Goal: Navigation & Orientation: Find specific page/section

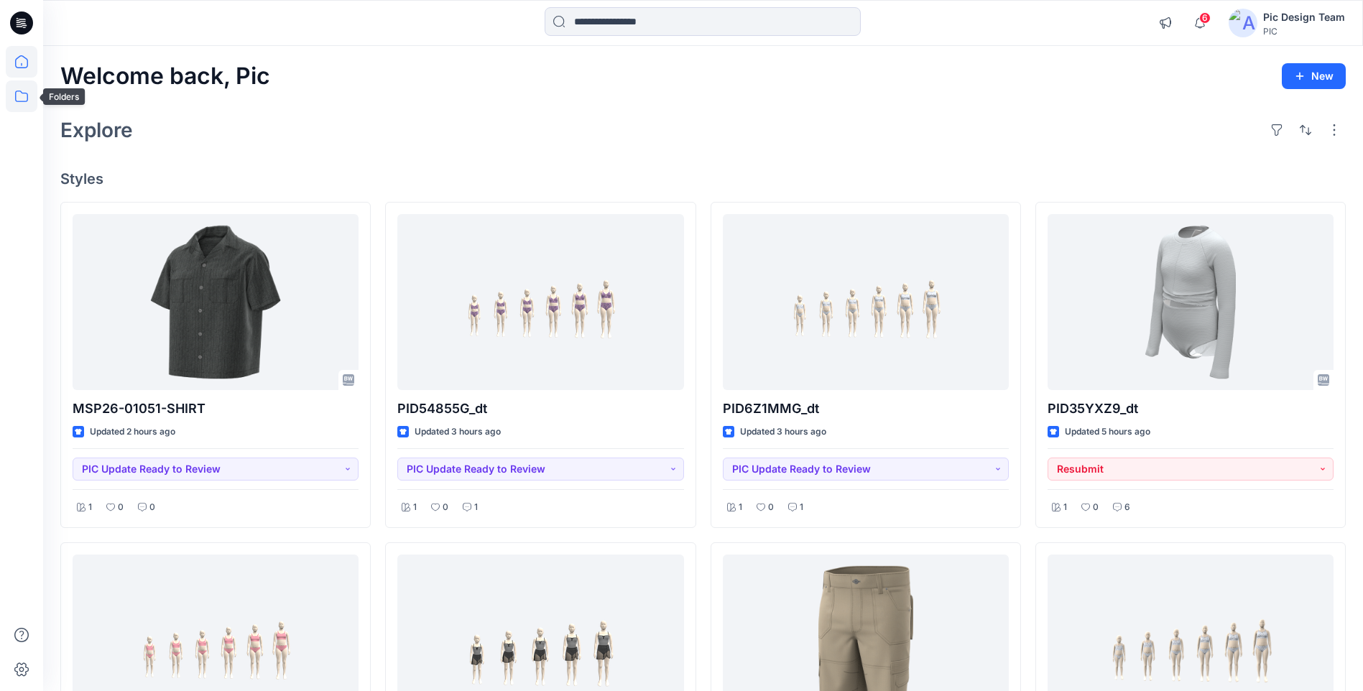
click at [28, 98] on icon at bounding box center [21, 96] width 13 height 11
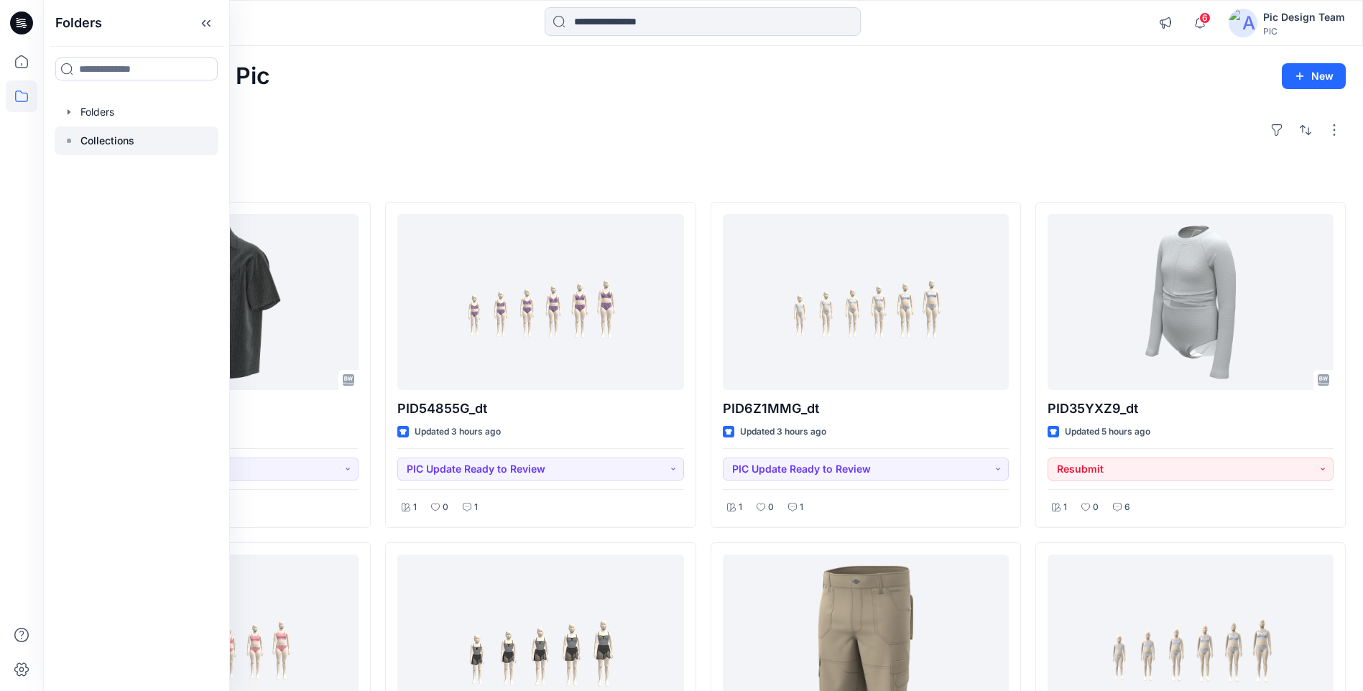
click at [133, 138] on p "Collections" at bounding box center [107, 140] width 54 height 17
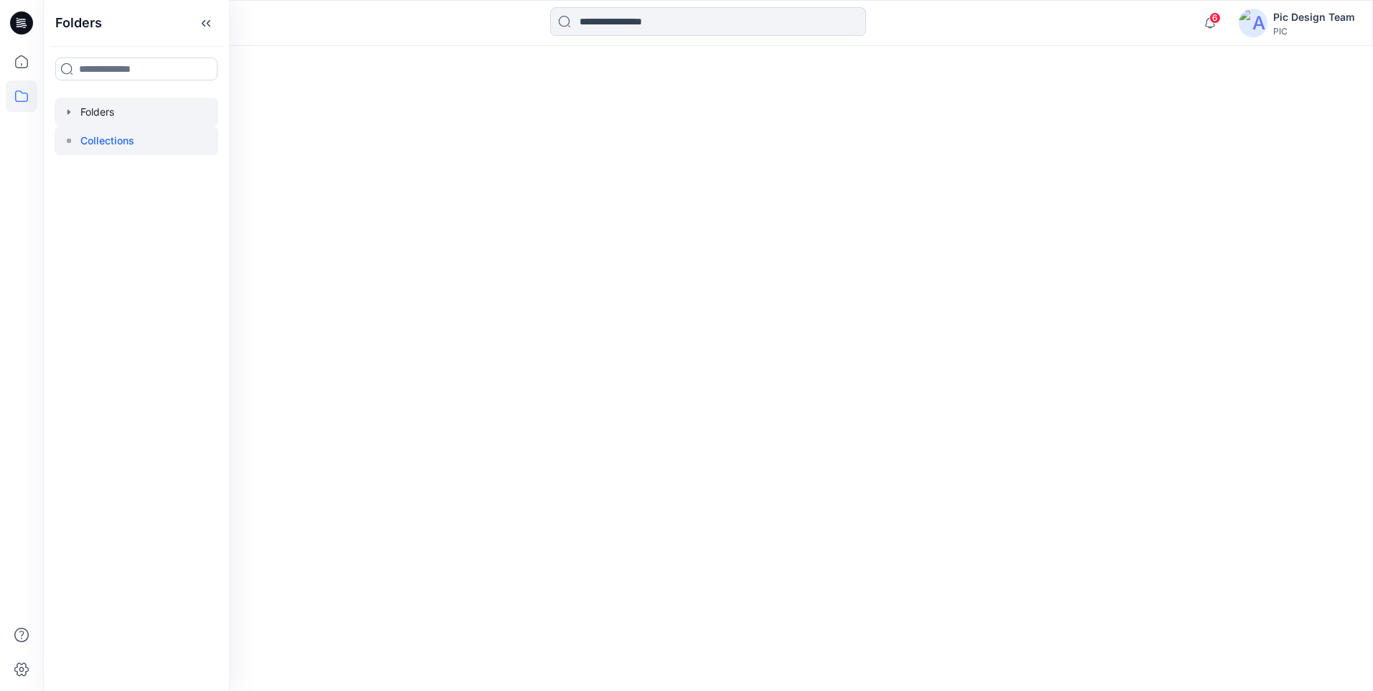
click at [105, 114] on div at bounding box center [137, 112] width 164 height 29
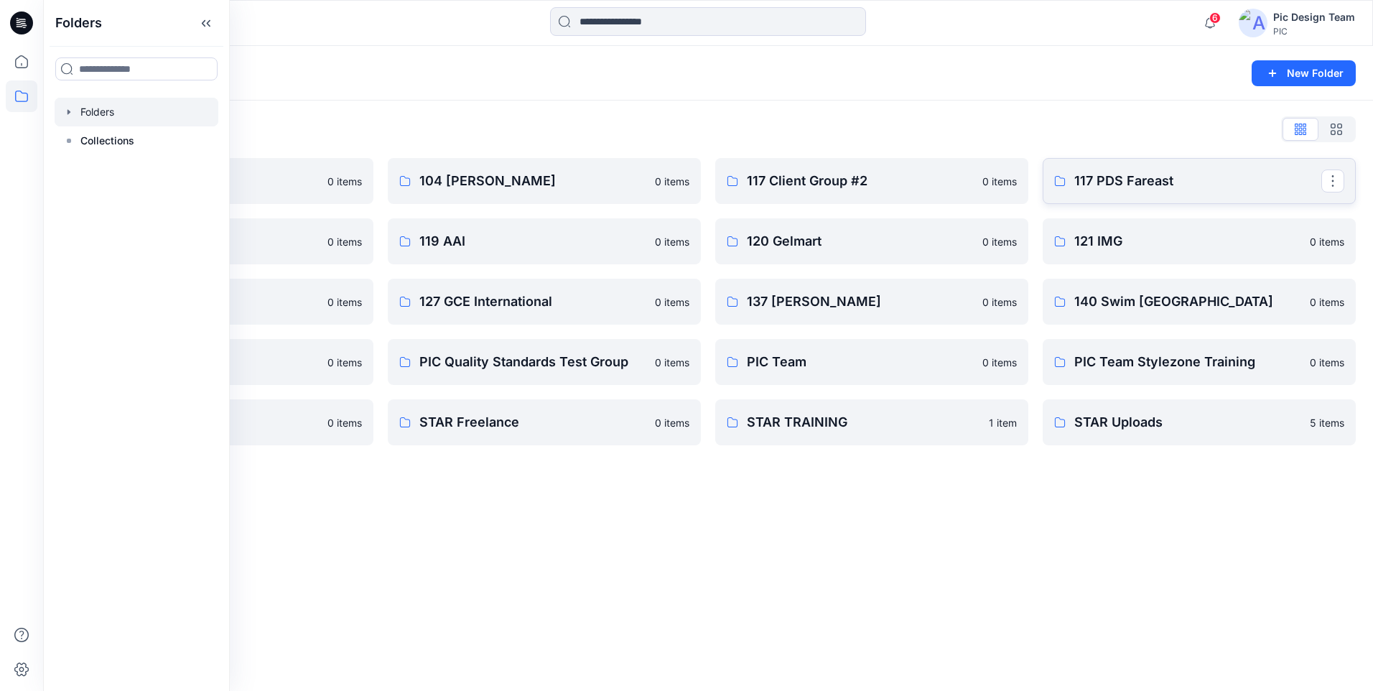
click at [1095, 184] on p "117 PDS Fareast" at bounding box center [1198, 181] width 247 height 20
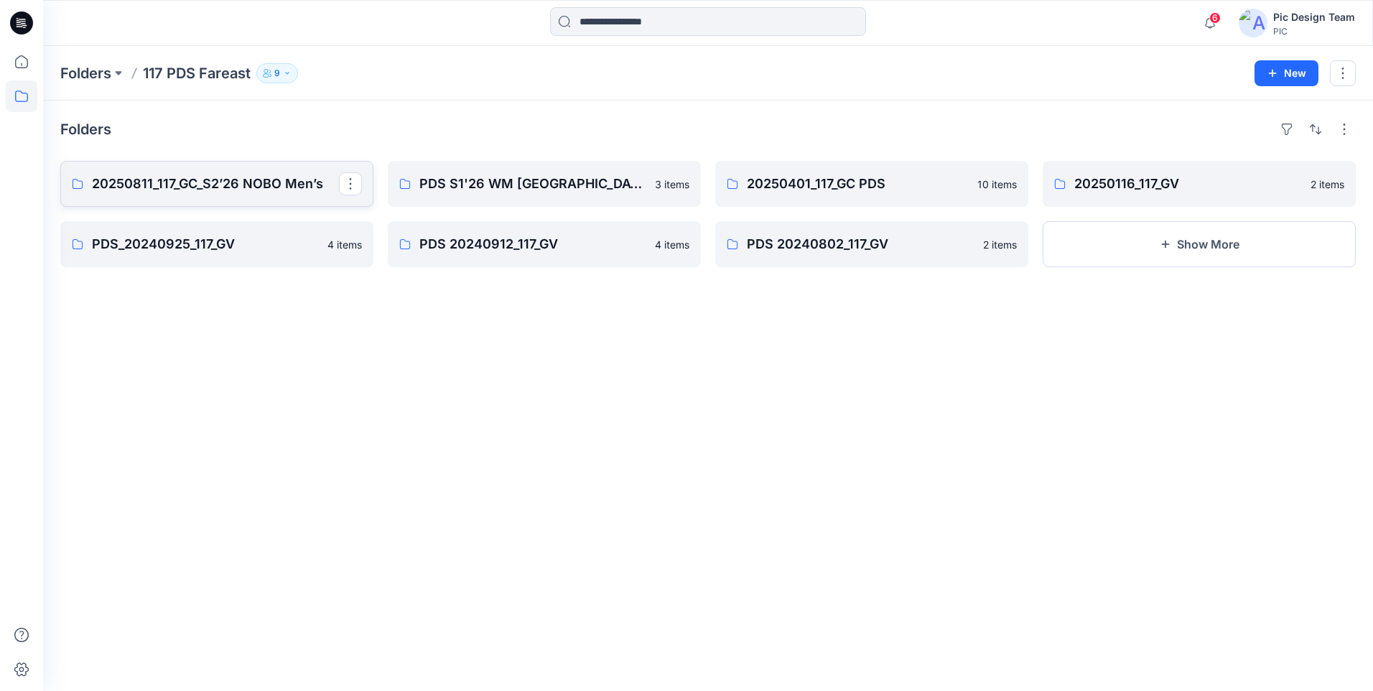
click at [271, 182] on p "20250811_117_GC_S2’26 NOBO Men’s" at bounding box center [215, 184] width 247 height 20
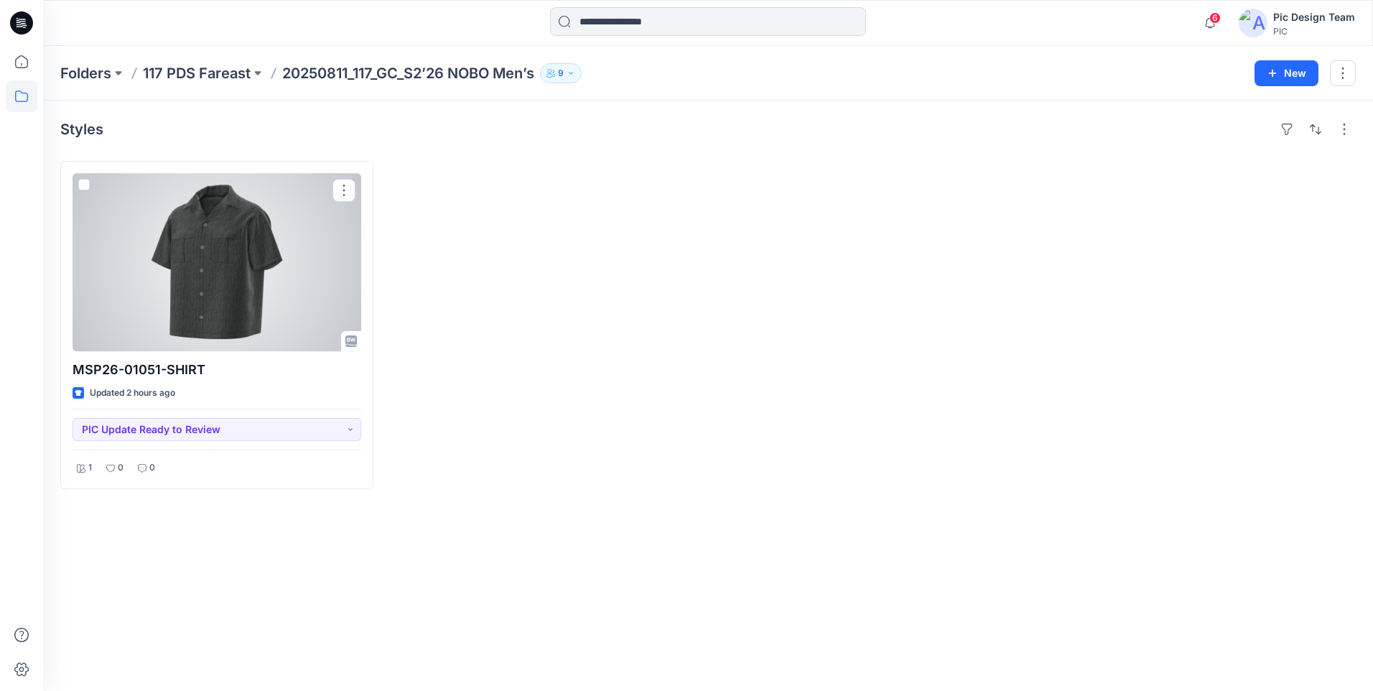
click at [337, 222] on div at bounding box center [217, 262] width 289 height 178
